Goal: Contribute content: Add original content to the website for others to see

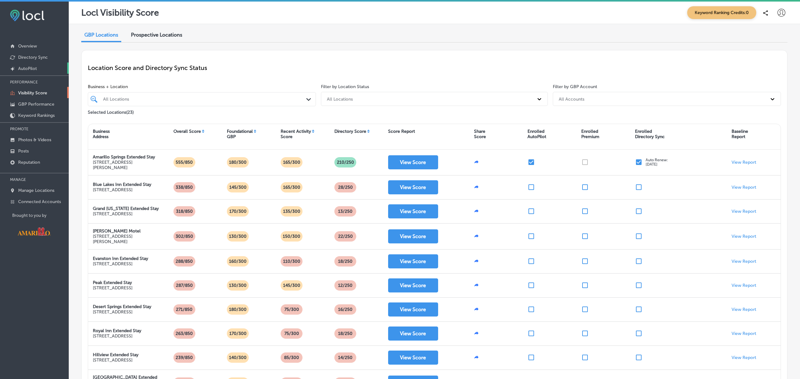
click at [29, 69] on p "AutoPilot" at bounding box center [27, 68] width 19 height 5
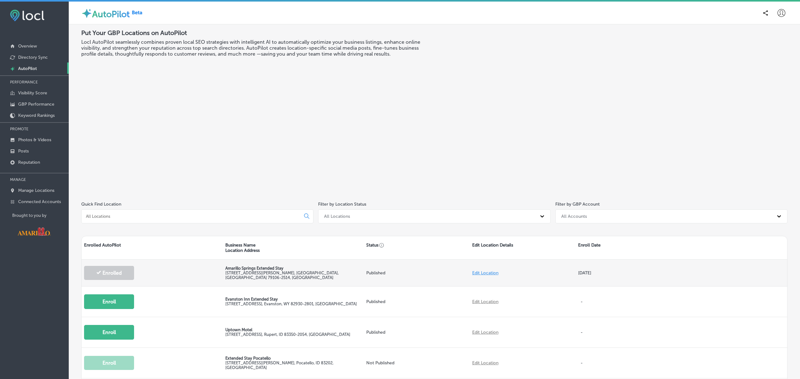
click at [252, 266] on p "Amarillo Springs Extended Stay" at bounding box center [293, 268] width 136 height 5
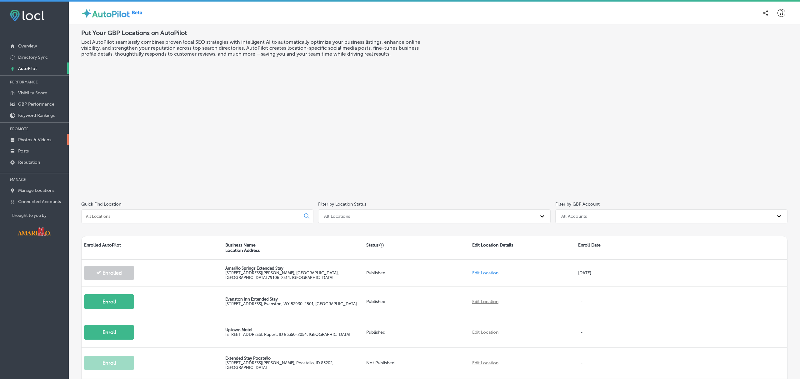
click at [22, 141] on p "Photos & Videos" at bounding box center [34, 139] width 33 height 5
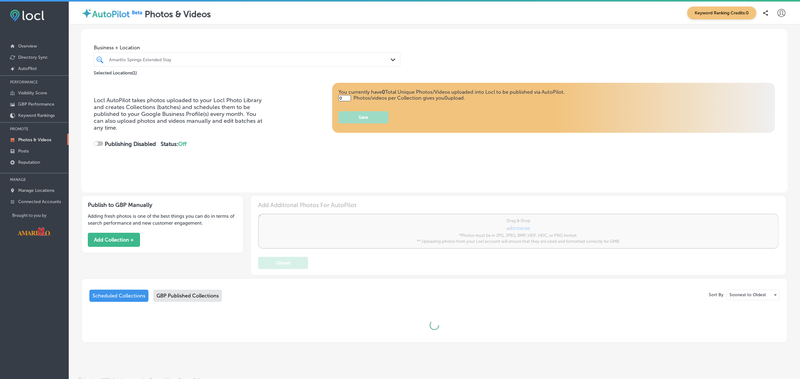
type input "5"
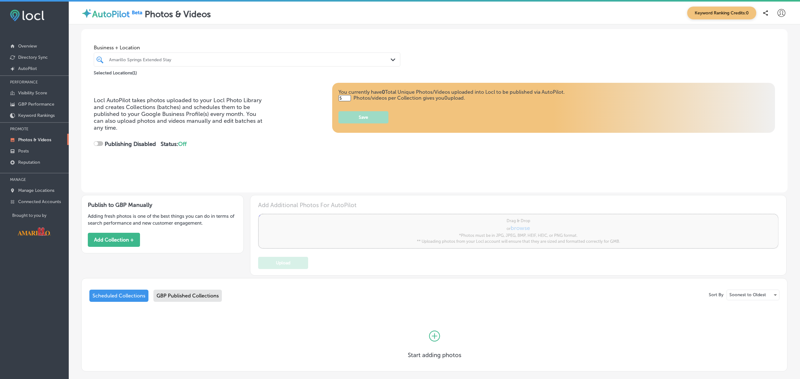
checkbox input "true"
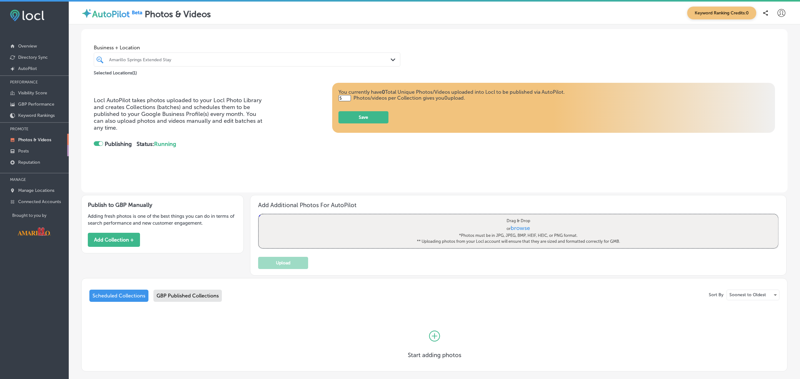
click at [22, 152] on p "Posts" at bounding box center [23, 150] width 11 height 5
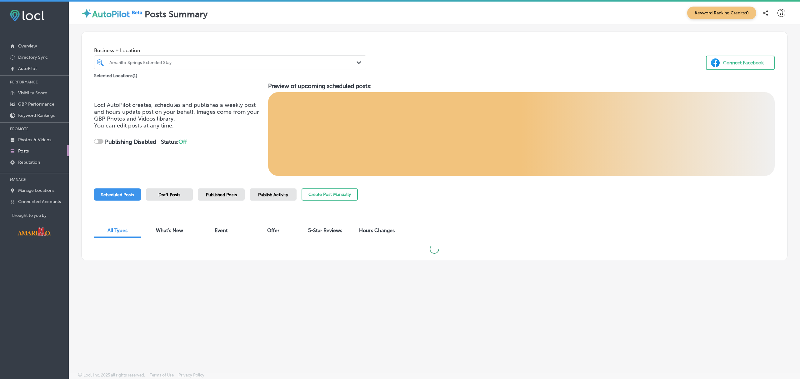
scroll to position [1, 0]
checkbox input "true"
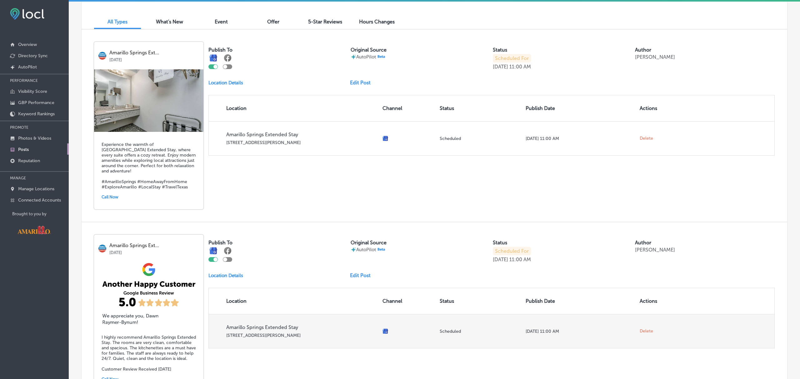
scroll to position [207, 0]
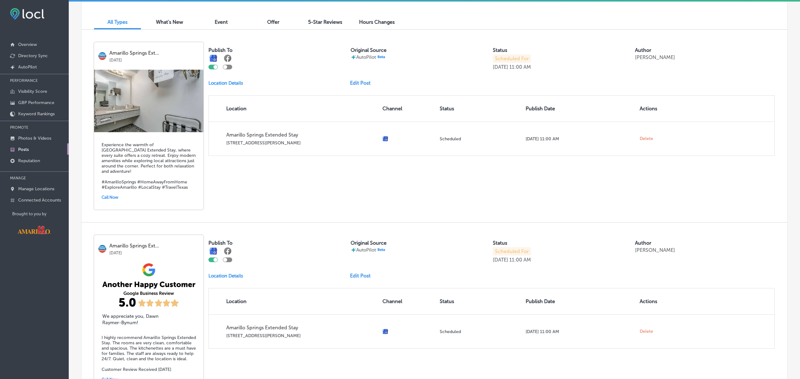
click at [361, 82] on link "Edit Post" at bounding box center [363, 83] width 26 height 6
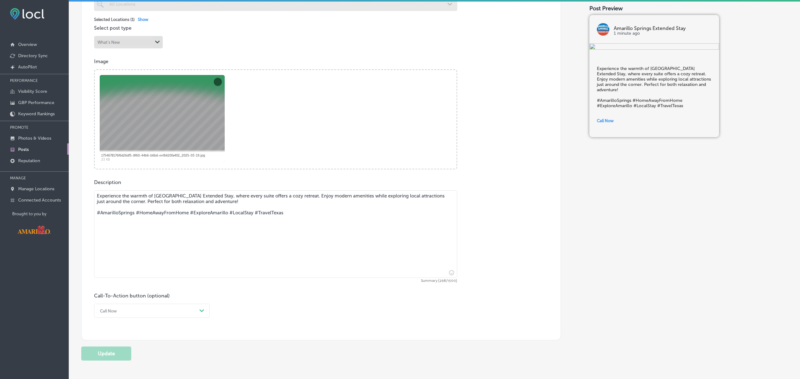
scroll to position [188, 0]
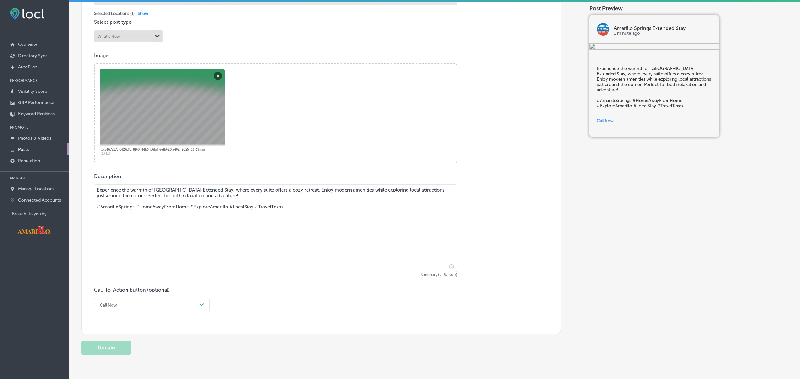
click at [389, 190] on textarea "Experience the warmth of [GEOGRAPHIC_DATA] Extended Stay, where every suite off…" at bounding box center [275, 227] width 363 height 87
drag, startPoint x: 412, startPoint y: 190, endPoint x: 145, endPoint y: 196, distance: 266.6
click at [145, 196] on textarea "Experience the warmth of [GEOGRAPHIC_DATA] Extended Stay, where every suite off…" at bounding box center [275, 227] width 363 height 87
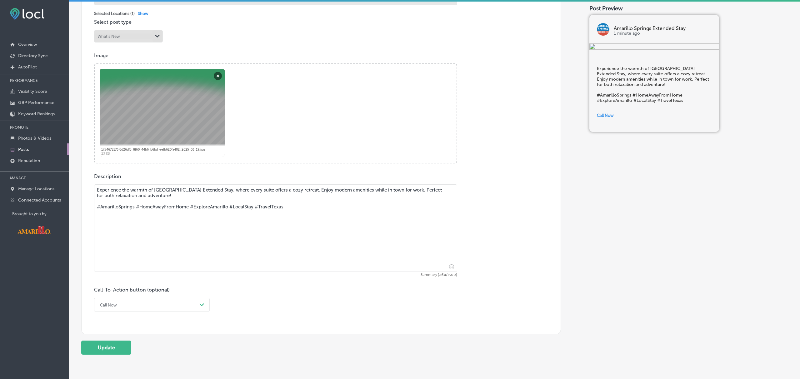
click at [141, 195] on textarea "Experience the warmth of [GEOGRAPHIC_DATA] Extended Stay, where every suite off…" at bounding box center [275, 227] width 363 height 87
click at [442, 192] on textarea "Experience the warmth of [GEOGRAPHIC_DATA] Extended Stay, where every suite off…" at bounding box center [275, 227] width 363 height 87
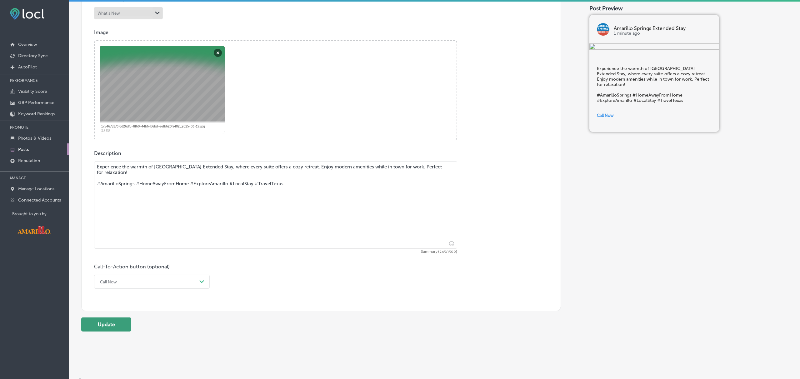
type textarea "Experience the warmth of [GEOGRAPHIC_DATA] Extended Stay, where every suite off…"
click at [89, 323] on button "Update" at bounding box center [106, 324] width 50 height 14
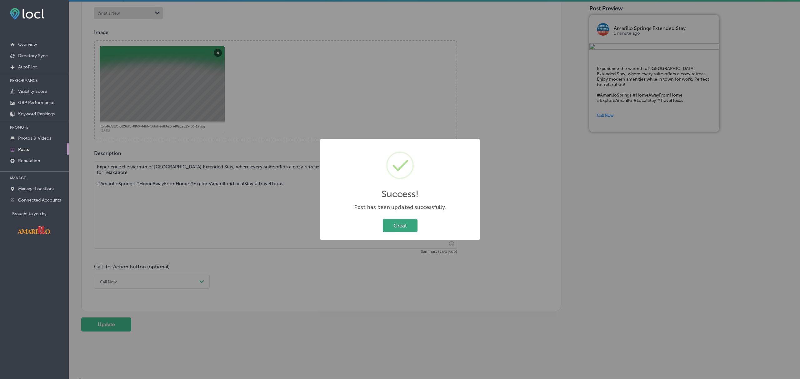
click at [403, 226] on button "Great" at bounding box center [400, 225] width 35 height 13
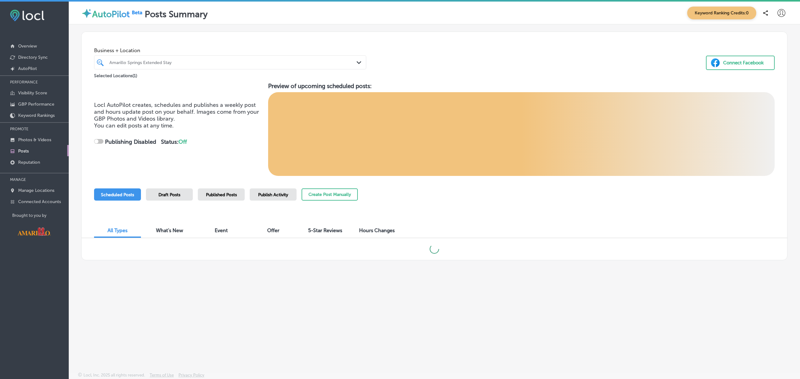
checkbox input "true"
